Goal: Task Accomplishment & Management: Use online tool/utility

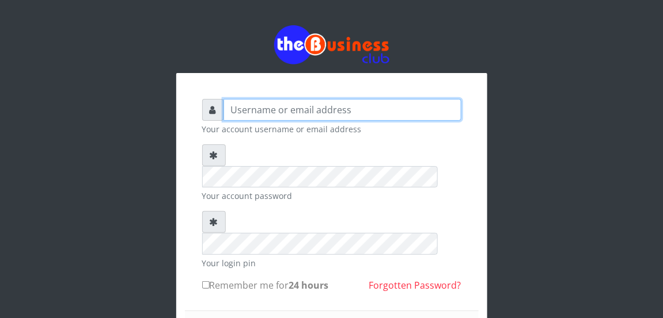
type input "[EMAIL_ADDRESS][DOMAIN_NAME]"
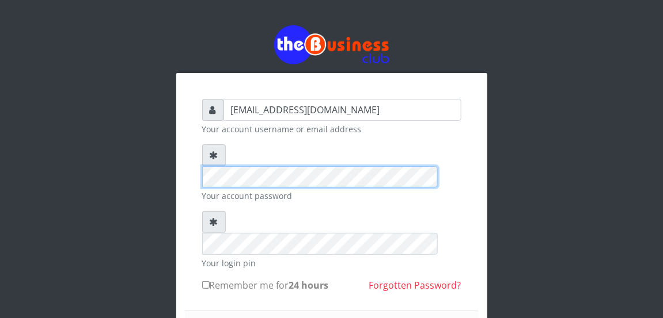
click at [177, 154] on div "[EMAIL_ADDRESS][DOMAIN_NAME] Your account username or email address Your accoun…" at bounding box center [331, 248] width 311 height 351
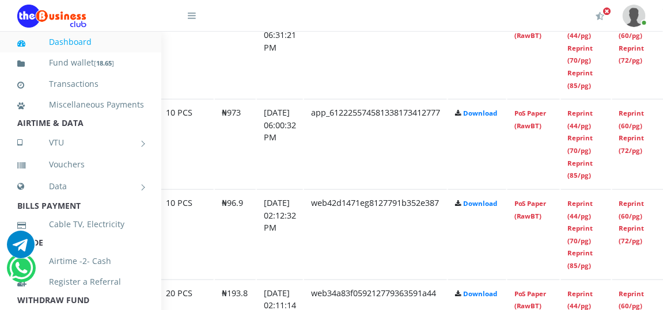
scroll to position [1517, 125]
drag, startPoint x: 544, startPoint y: 121, endPoint x: 383, endPoint y: 101, distance: 162.4
click at [544, 120] on link "PoS Paper (RawBT)" at bounding box center [529, 119] width 32 height 21
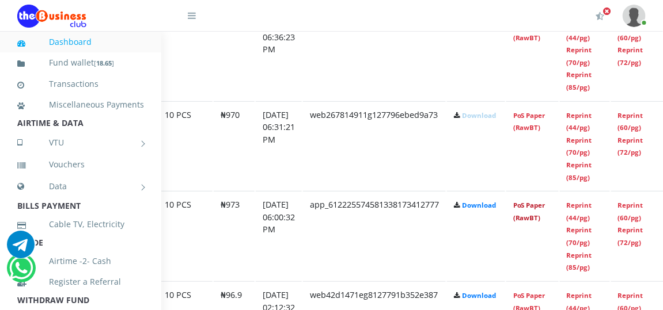
scroll to position [1413, 125]
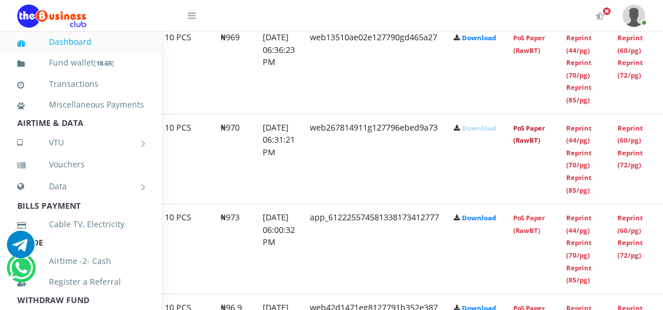
drag, startPoint x: 545, startPoint y: 135, endPoint x: 387, endPoint y: 102, distance: 161.7
click at [545, 135] on link "PoS Paper (RawBT)" at bounding box center [529, 134] width 32 height 21
drag, startPoint x: 545, startPoint y: 43, endPoint x: 379, endPoint y: 100, distance: 175.3
click at [545, 43] on link "PoS Paper (RawBT)" at bounding box center [529, 43] width 32 height 21
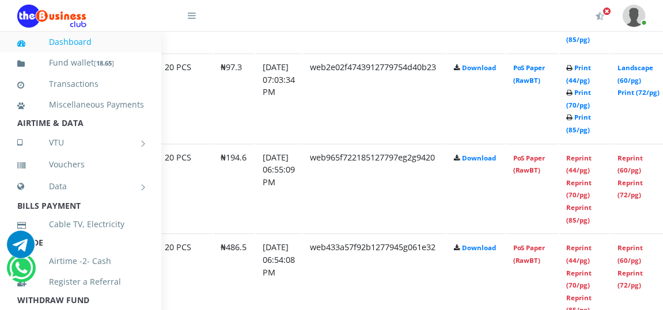
scroll to position [1099, 125]
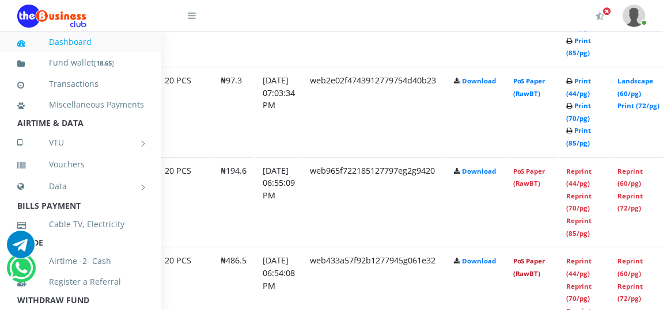
drag, startPoint x: 536, startPoint y: 272, endPoint x: 376, endPoint y: 97, distance: 237.5
click at [536, 272] on link "PoS Paper (RawBT)" at bounding box center [529, 267] width 32 height 21
click at [545, 182] on link "PoS Paper (RawBT)" at bounding box center [529, 177] width 32 height 21
click at [545, 94] on link "PoS Paper (RawBT)" at bounding box center [529, 87] width 32 height 21
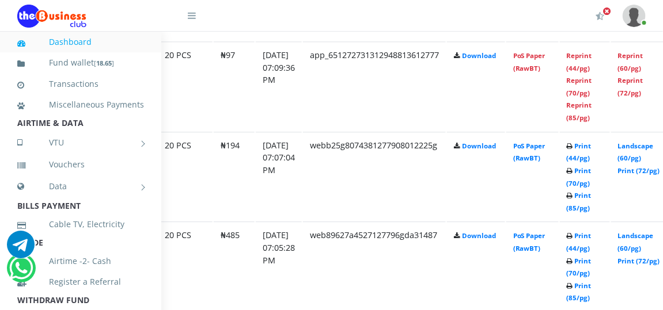
scroll to position [837, 125]
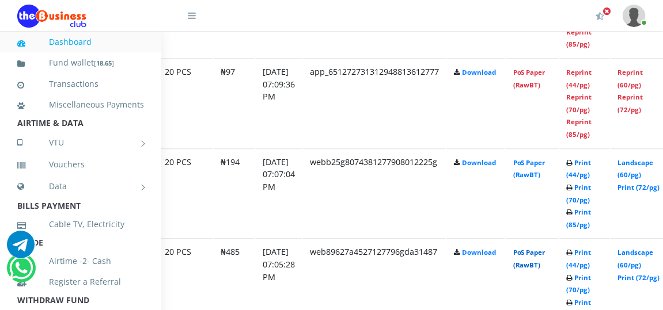
click at [545, 261] on link "PoS Paper (RawBT)" at bounding box center [529, 258] width 32 height 21
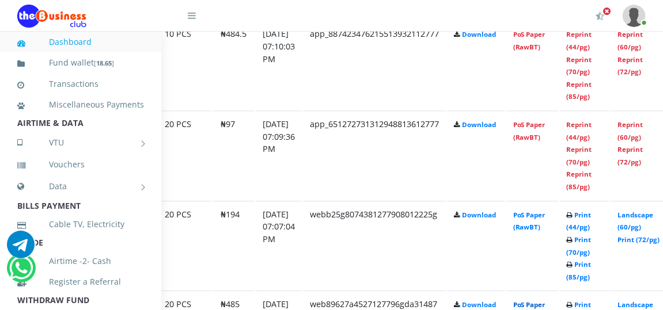
scroll to position [732, 125]
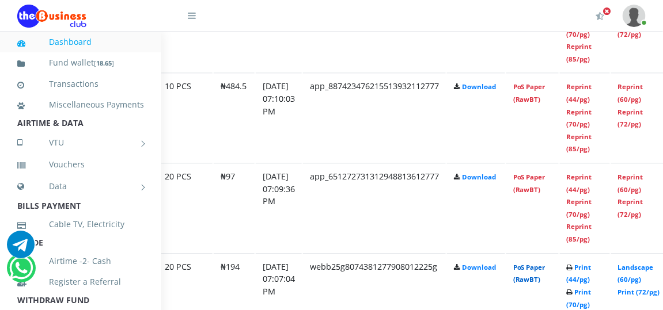
click at [545, 277] on link "PoS Paper (RawBT)" at bounding box center [529, 273] width 32 height 21
click at [543, 187] on link "PoS Paper (RawBT)" at bounding box center [529, 183] width 32 height 21
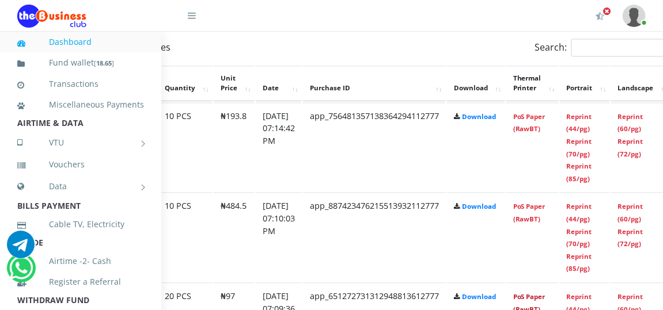
scroll to position [627, 125]
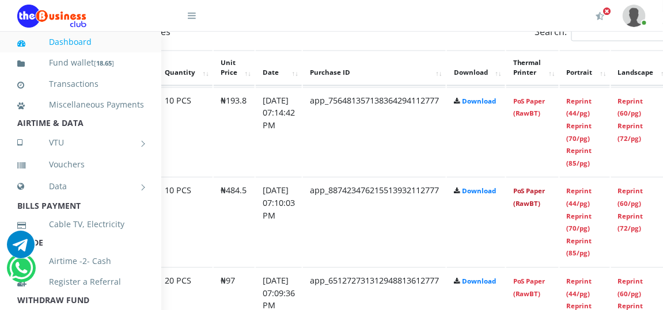
drag, startPoint x: 545, startPoint y: 203, endPoint x: 391, endPoint y: 94, distance: 188.3
click at [545, 203] on link "PoS Paper (RawBT)" at bounding box center [529, 197] width 32 height 21
click at [543, 115] on link "PoS Paper (RawBT)" at bounding box center [529, 107] width 32 height 21
